Goal: Task Accomplishment & Management: Manage account settings

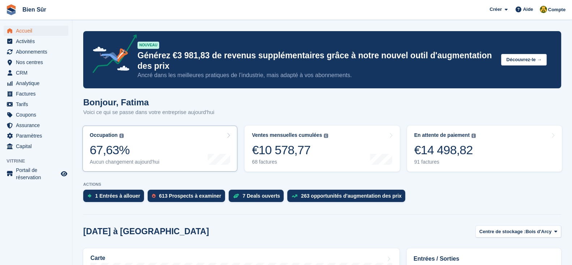
click at [144, 142] on div "67,63%" at bounding box center [125, 149] width 70 height 15
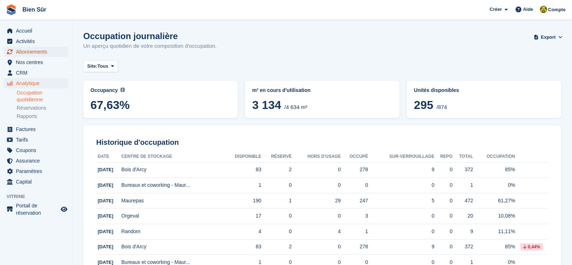
click at [45, 55] on span "Abonnements" at bounding box center [37, 52] width 43 height 10
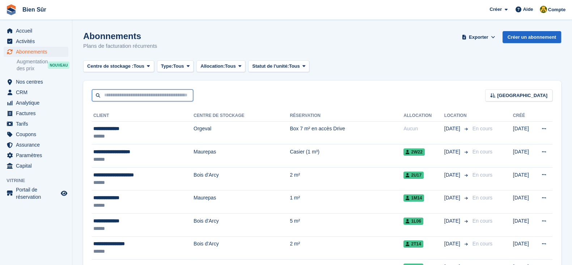
click at [137, 99] on input "text" at bounding box center [142, 95] width 101 height 12
paste input "*********"
type input "*********"
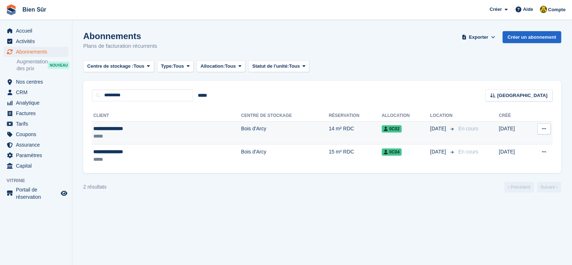
click at [241, 131] on td "Bois d'Arcy" at bounding box center [285, 132] width 88 height 23
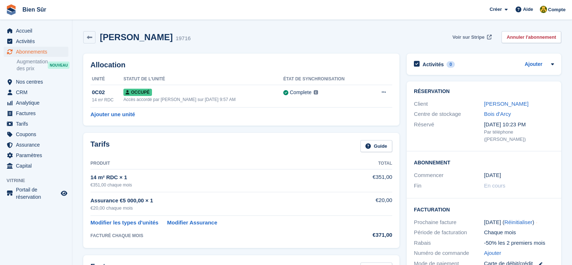
click at [459, 31] on link "Voir sur Stripe" at bounding box center [470, 37] width 43 height 12
click at [40, 29] on span "Accueil" at bounding box center [37, 31] width 43 height 10
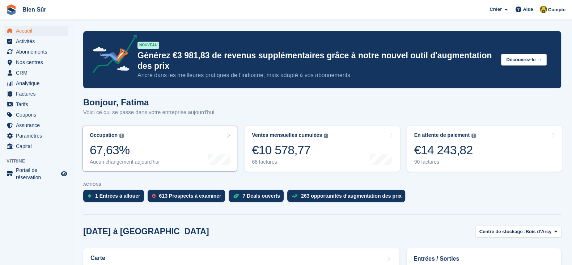
click at [139, 141] on div "Occupation Pourcentage de toutes les unités actuellement attribuées en termes d…" at bounding box center [125, 148] width 70 height 33
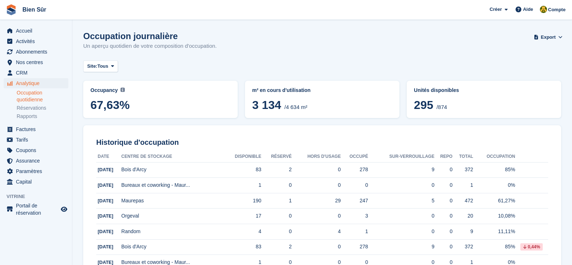
click at [102, 62] on button "Site: Tous" at bounding box center [100, 66] width 35 height 12
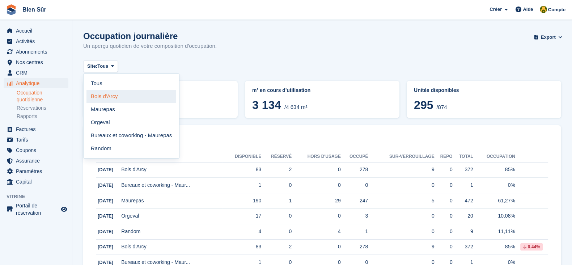
click at [118, 97] on link "Bois d'Arcy" at bounding box center [131, 96] width 90 height 13
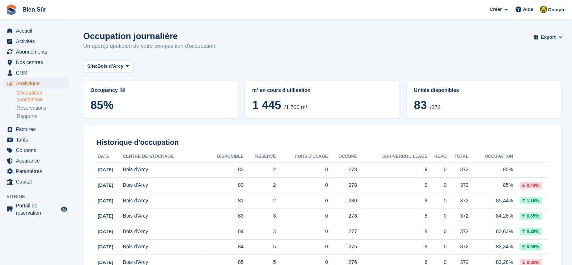
click at [228, 62] on div "Site: Bois d'Arcy Tous Bois d'Arcy Maurepas Orgeval Bureaux et coworking - Maur…" at bounding box center [322, 66] width 478 height 12
click at [118, 63] on span "Bois d'Arcy" at bounding box center [110, 66] width 26 height 7
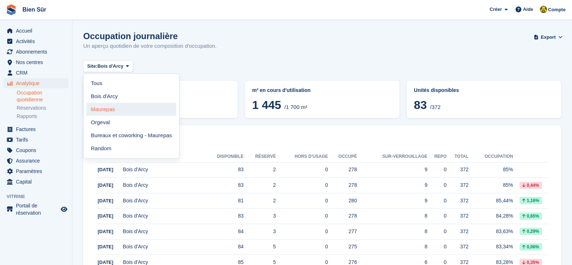
click at [132, 107] on link "Maurepas" at bounding box center [131, 109] width 90 height 13
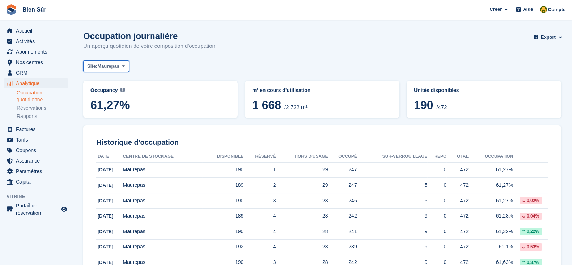
click at [114, 69] on span "Maurepas" at bounding box center [108, 66] width 22 height 7
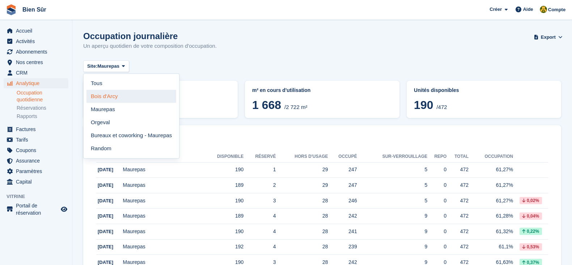
click at [120, 99] on link "Bois d'Arcy" at bounding box center [131, 96] width 90 height 13
